Goal: Task Accomplishment & Management: Manage account settings

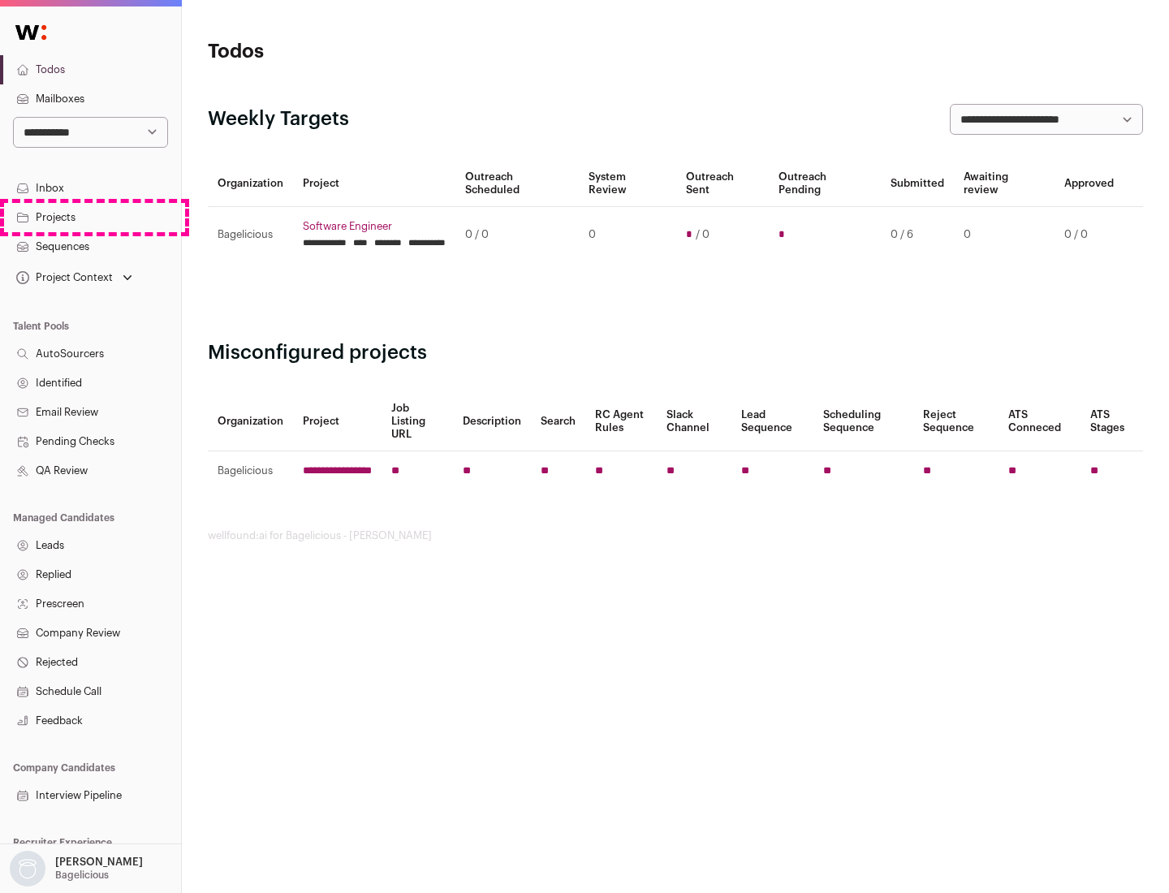
click at [90, 217] on link "Projects" at bounding box center [90, 217] width 181 height 29
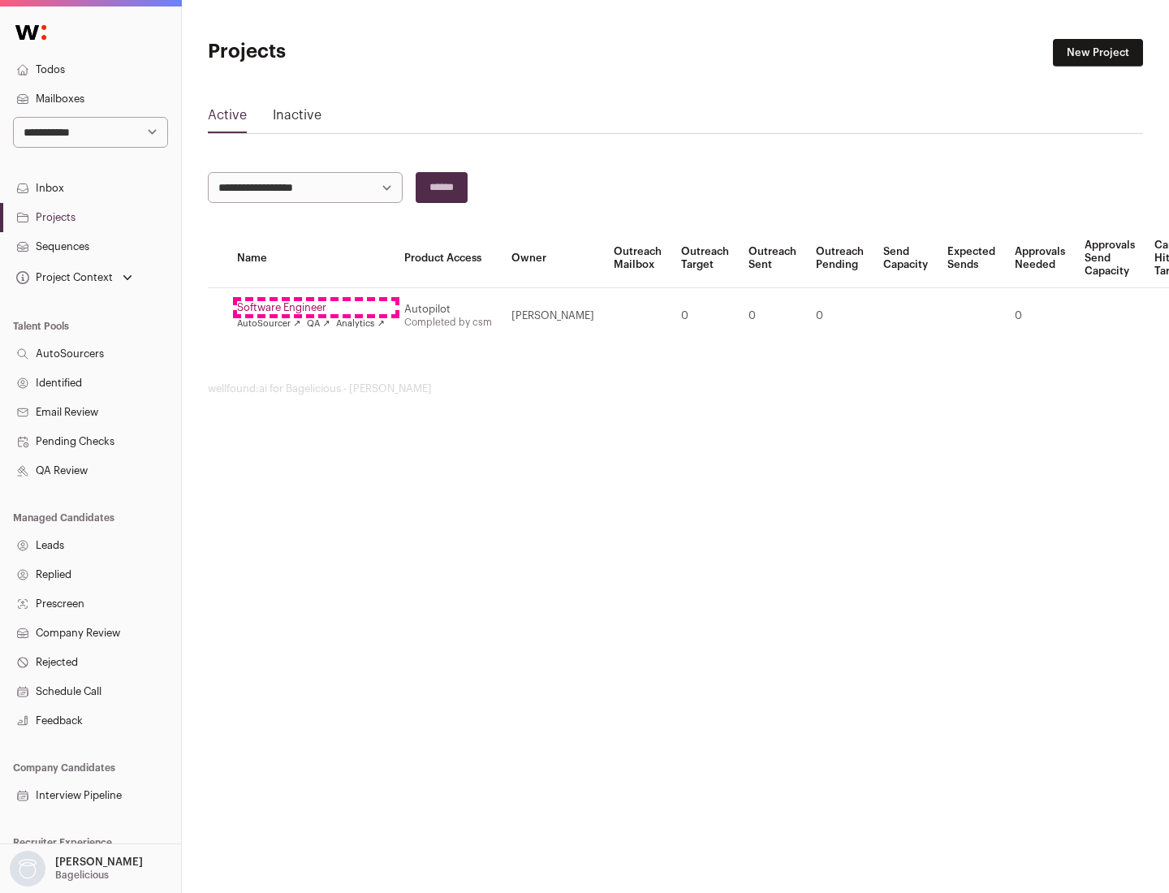
click at [316, 308] on link "Software Engineer" at bounding box center [311, 307] width 148 height 13
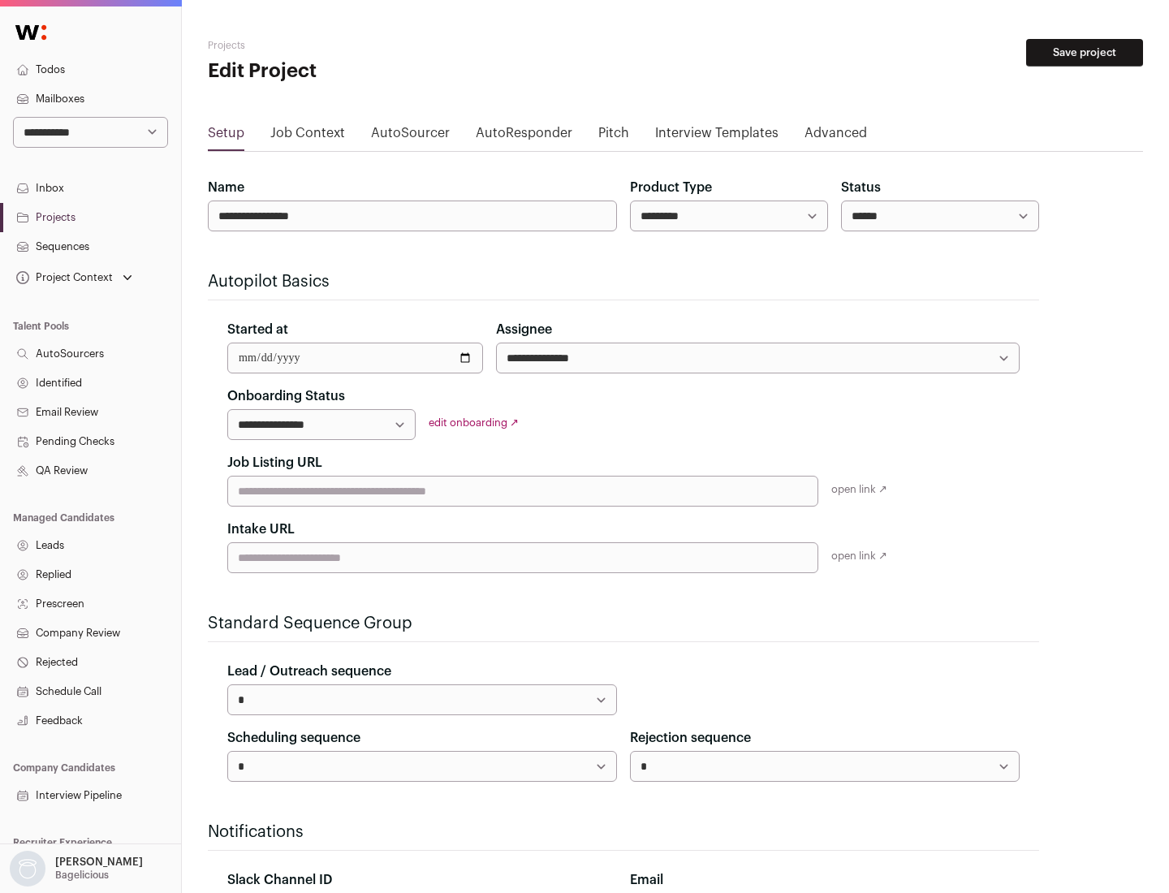
click at [1084, 53] on button "Save project" at bounding box center [1084, 53] width 117 height 28
